Goal: Information Seeking & Learning: Learn about a topic

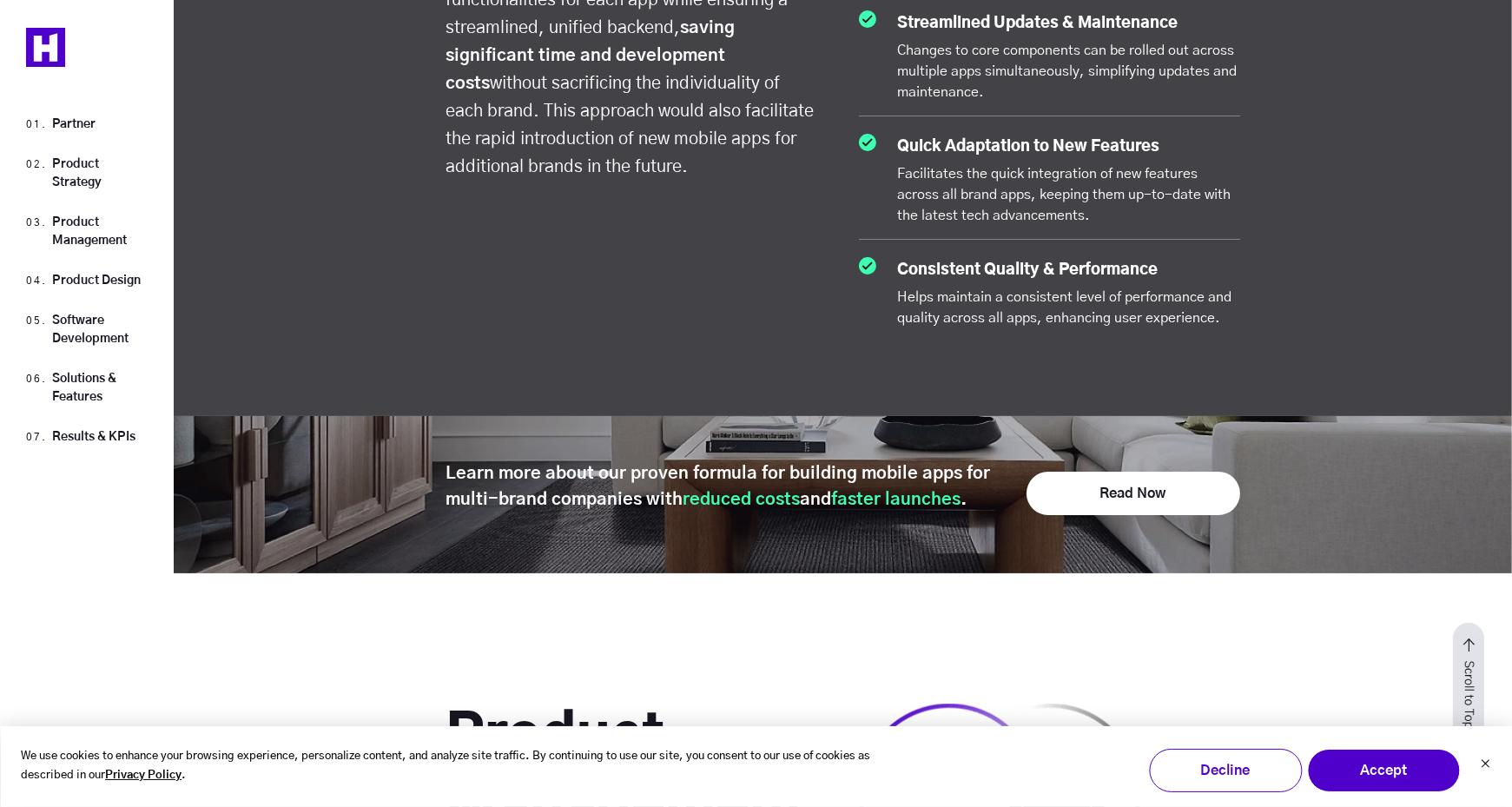
scroll to position [3648, 0]
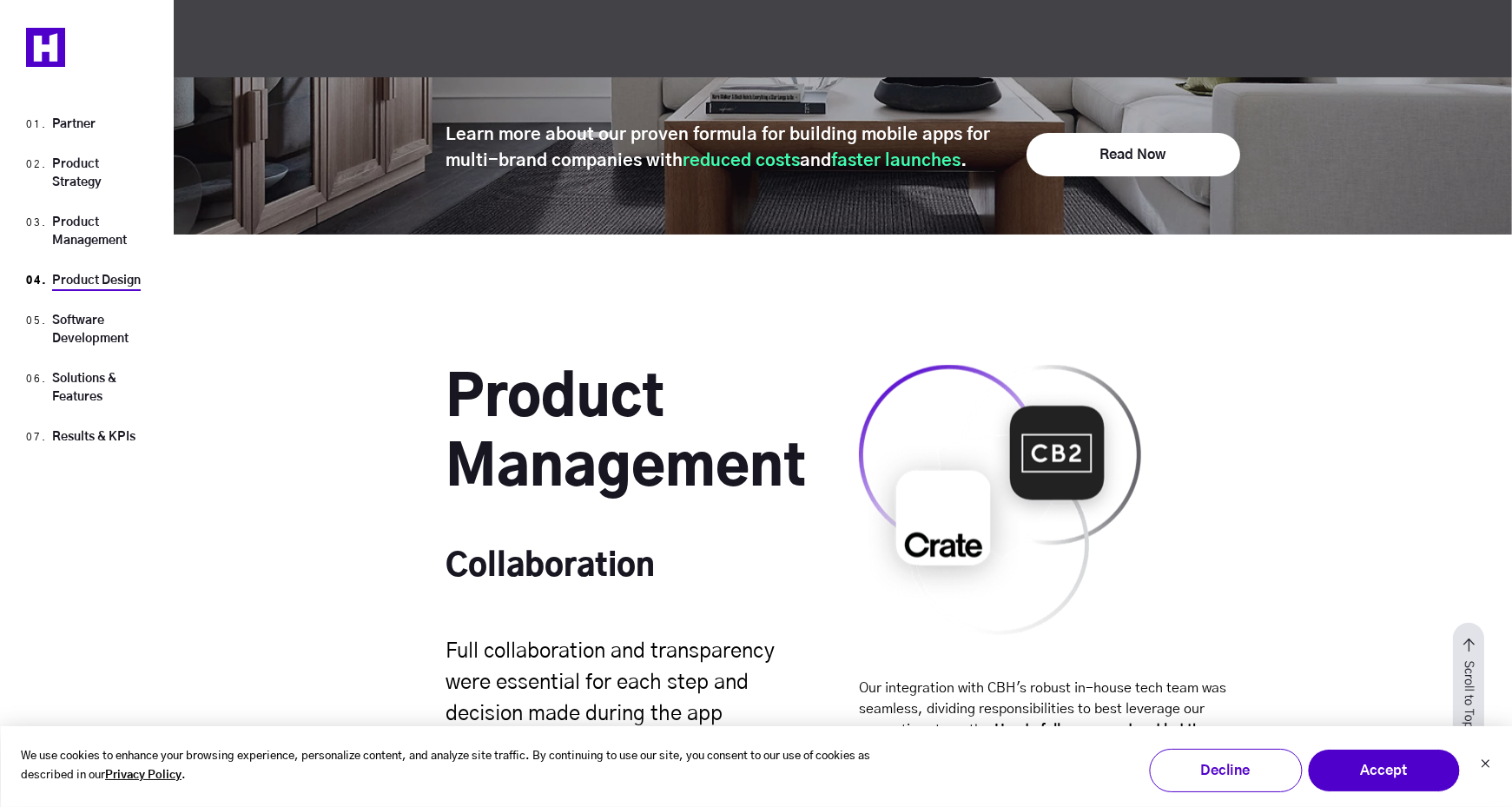
click at [82, 279] on link "Product Design" at bounding box center [96, 280] width 88 height 12
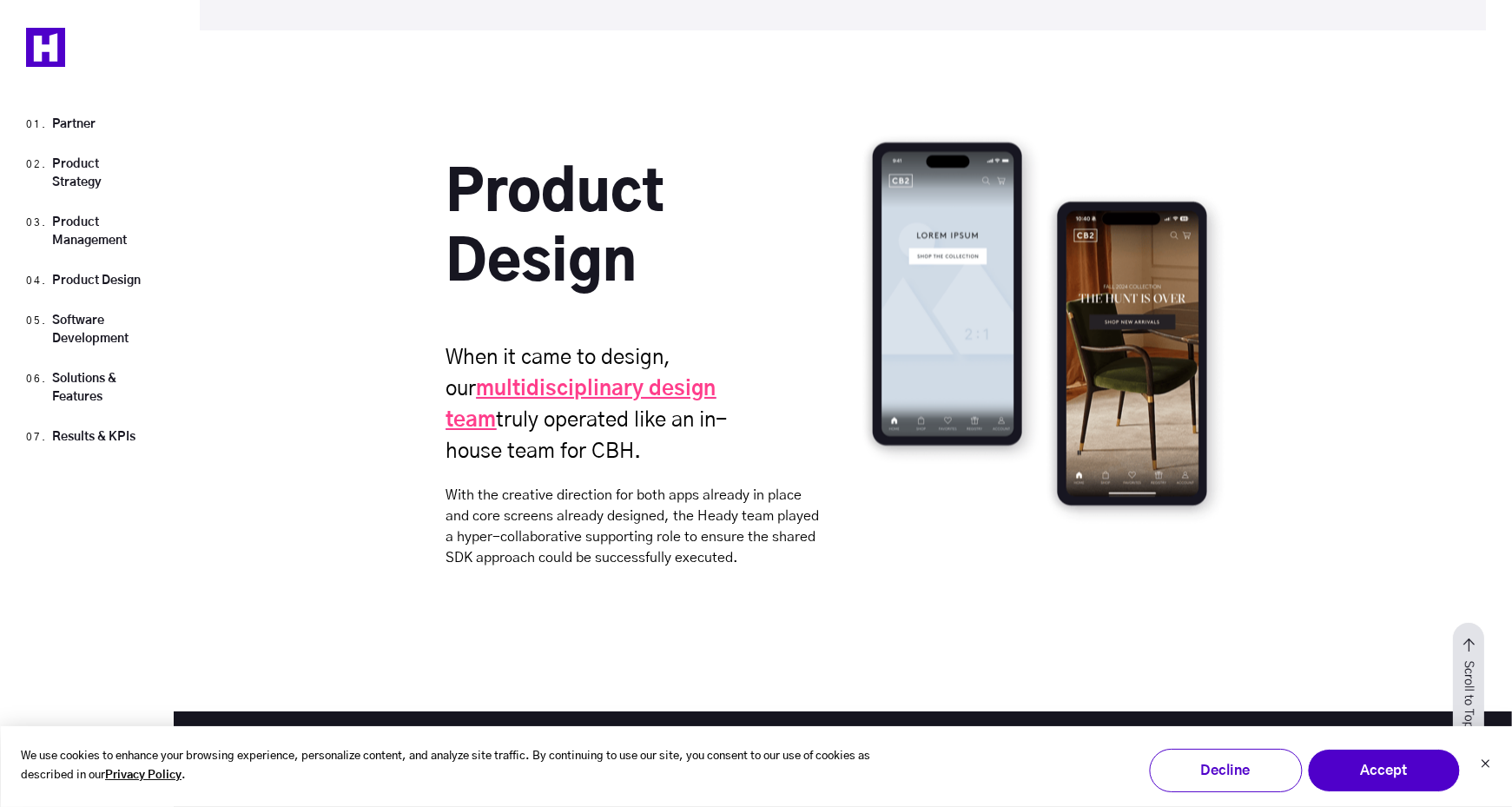
scroll to position [5943, 0]
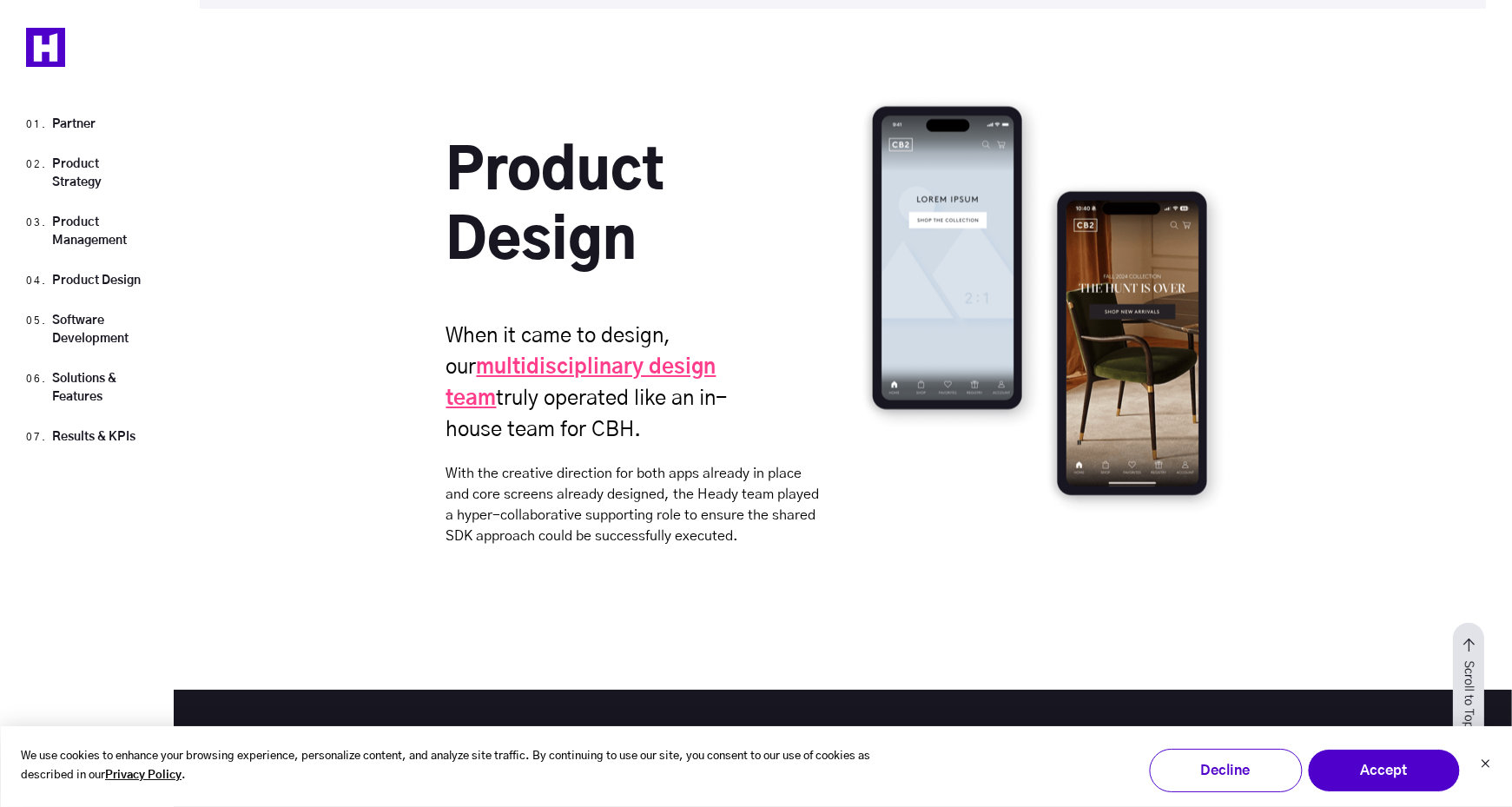
click at [651, 358] on strong "multidisciplinary design team" at bounding box center [581, 383] width 271 height 52
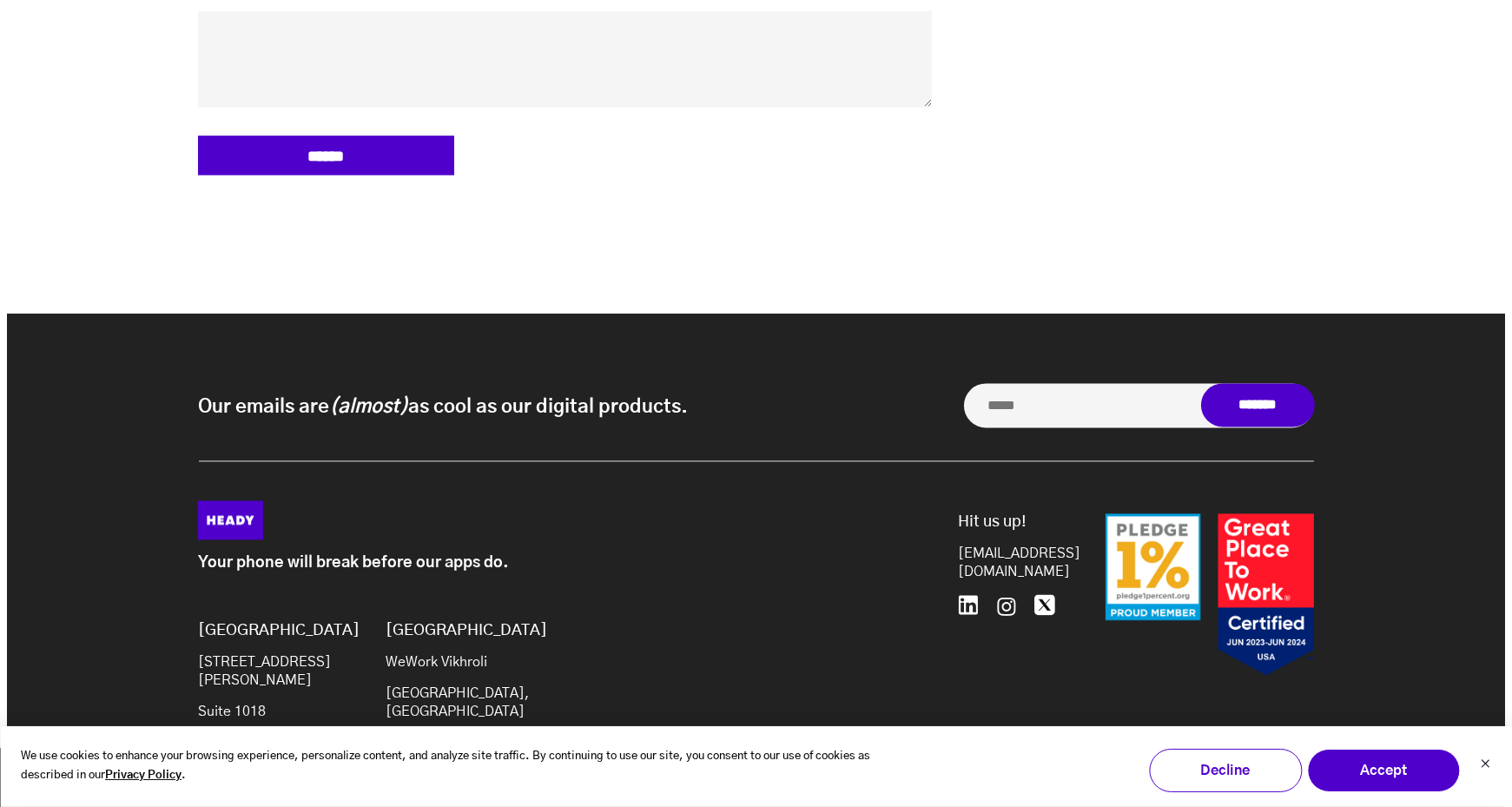
scroll to position [5879, 0]
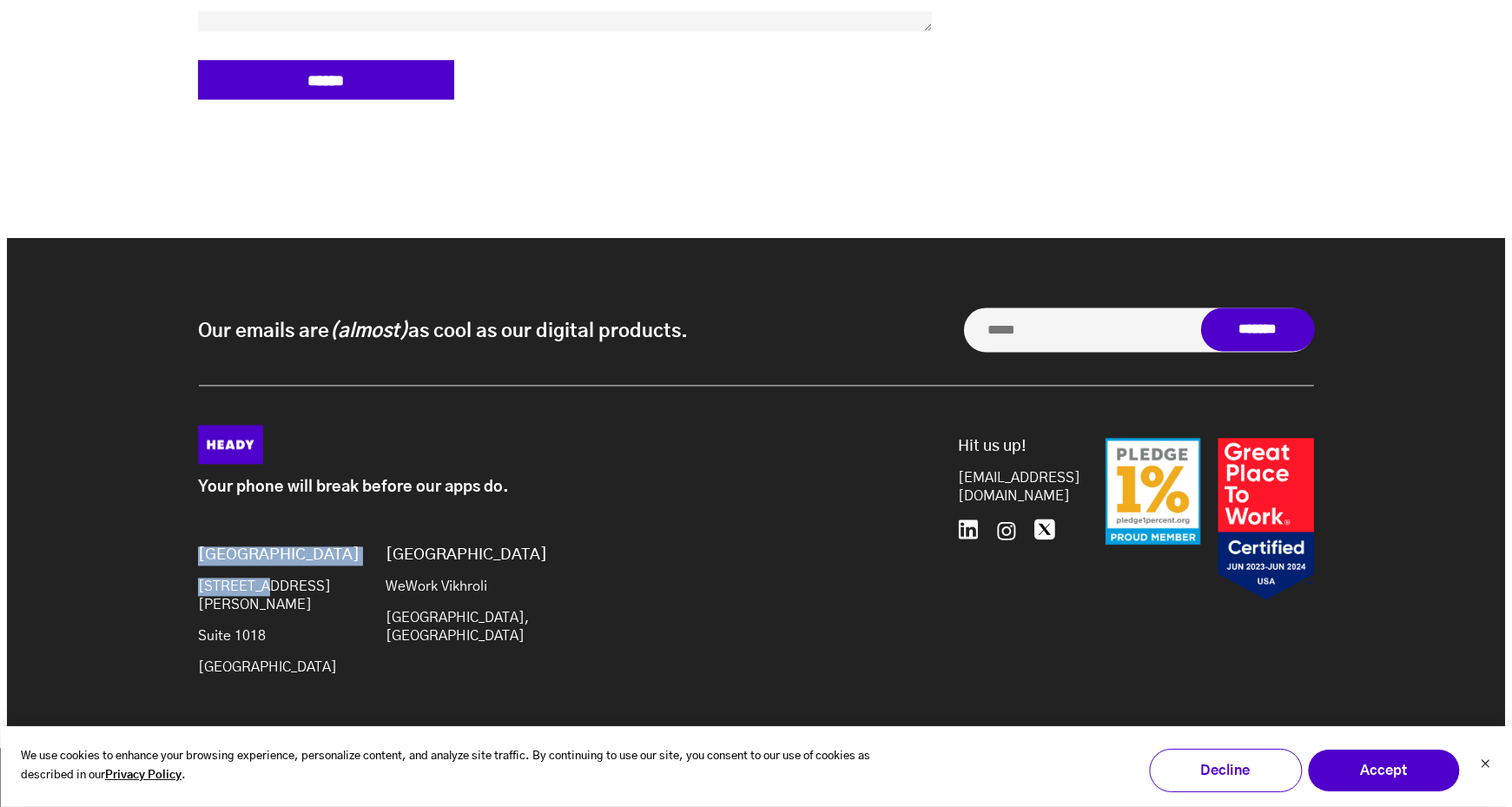
drag, startPoint x: 267, startPoint y: 576, endPoint x: 188, endPoint y: 556, distance: 81.5
click at [188, 556] on div "Your phone will break before our apps do. Brooklyn 20 Jay St Suite 1018 Brookly…" at bounding box center [756, 598] width 1151 height 349
